Goal: Find contact information: Find contact information

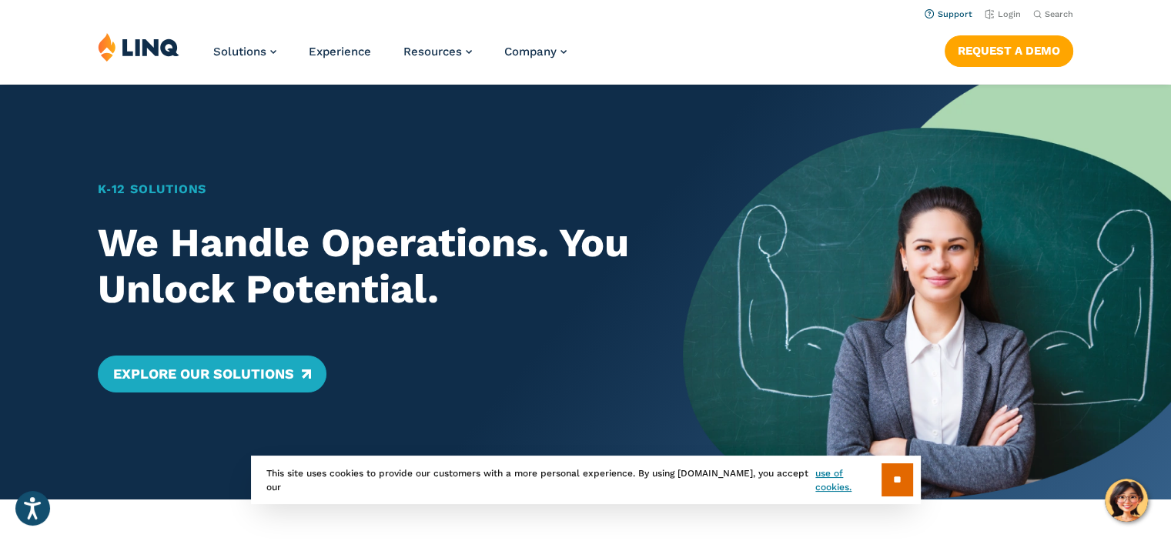
click at [944, 18] on link "Support" at bounding box center [948, 14] width 48 height 10
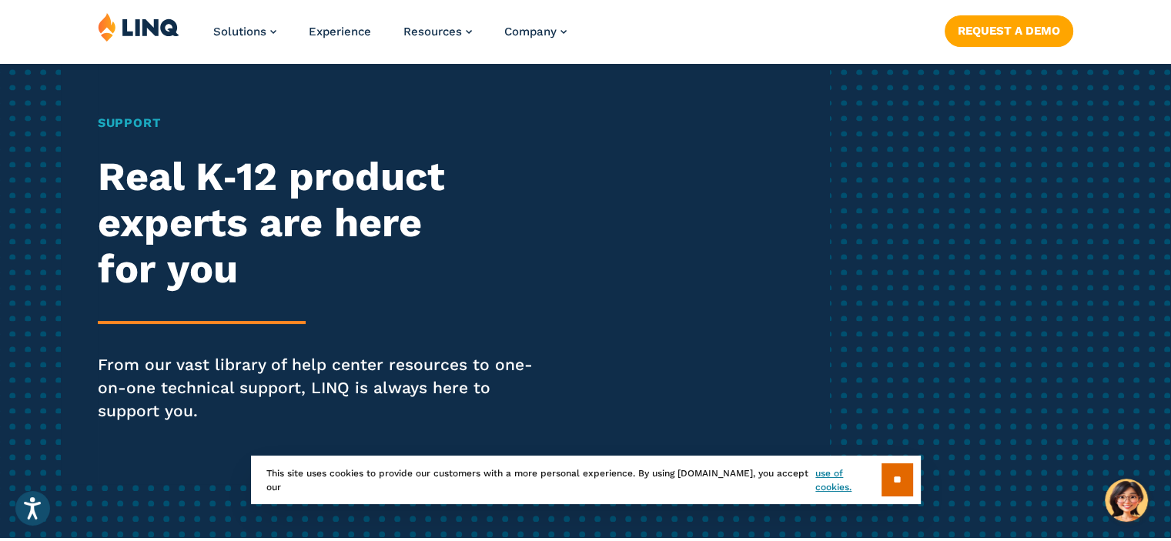
scroll to position [154, 0]
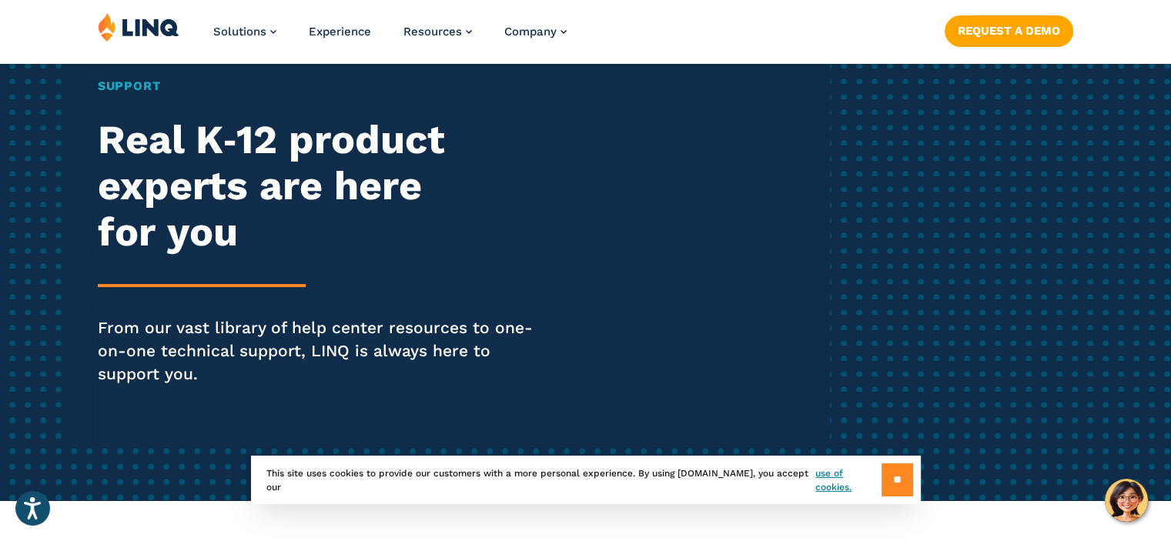
click at [893, 479] on input "**" at bounding box center [897, 479] width 32 height 33
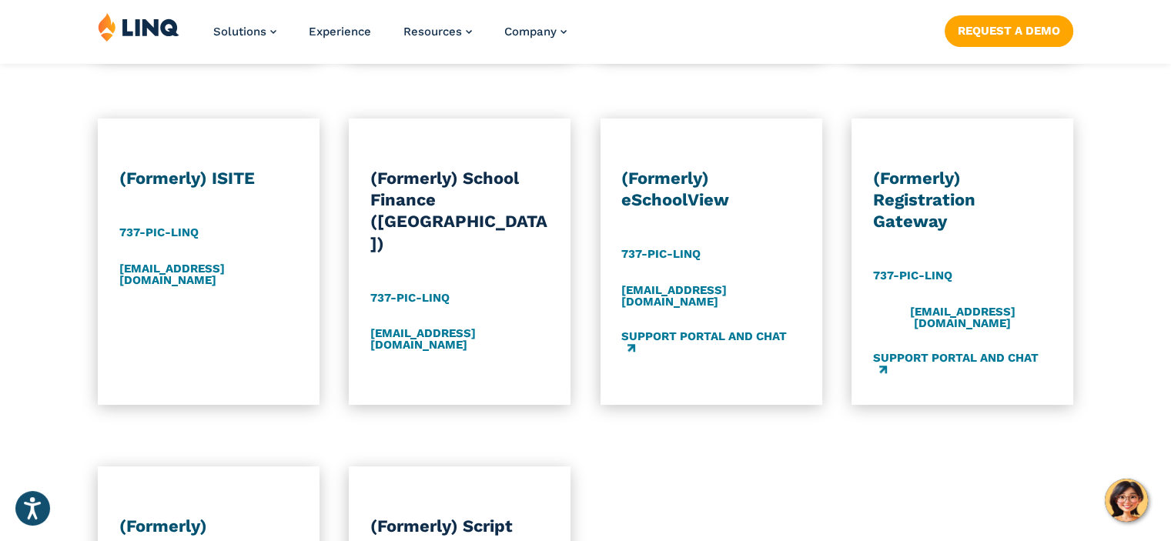
scroll to position [1539, 0]
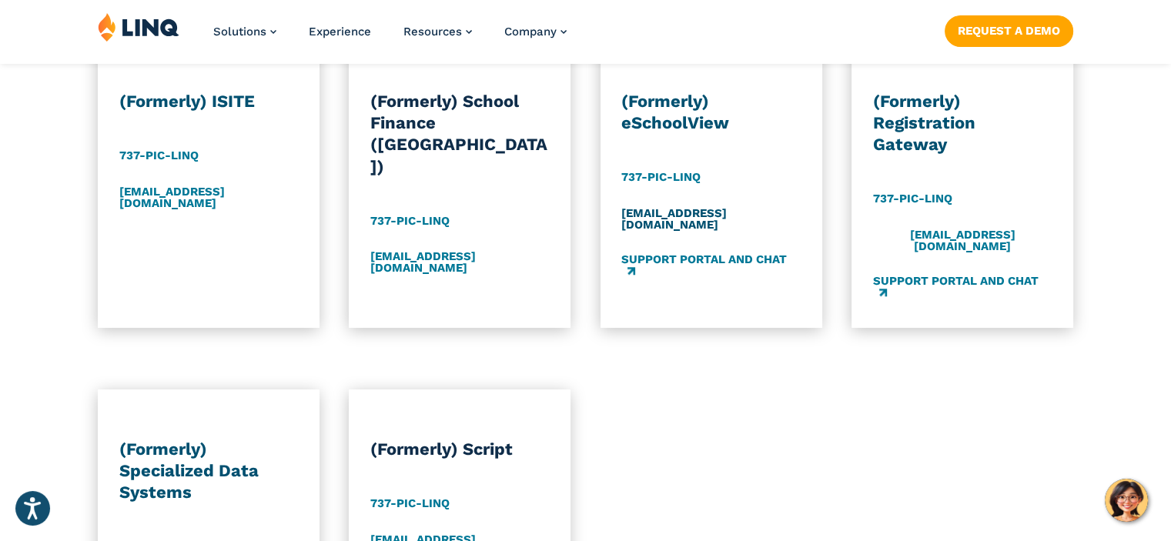
click at [652, 206] on link "[EMAIL_ADDRESS][DOMAIN_NAME]" at bounding box center [710, 218] width 179 height 25
click at [767, 206] on div "[EMAIL_ADDRESS][DOMAIN_NAME]" at bounding box center [710, 218] width 179 height 25
drag, startPoint x: 768, startPoint y: 196, endPoint x: 610, endPoint y: 198, distance: 157.8
click at [610, 198] on div "(Formerly) eSchoolView 737-PIC-[GEOGRAPHIC_DATA] [EMAIL_ADDRESS][DOMAIN_NAME] S…" at bounding box center [711, 185] width 222 height 286
copy link "[EMAIL_ADDRESS][DOMAIN_NAME]"
